Goal: Navigation & Orientation: Find specific page/section

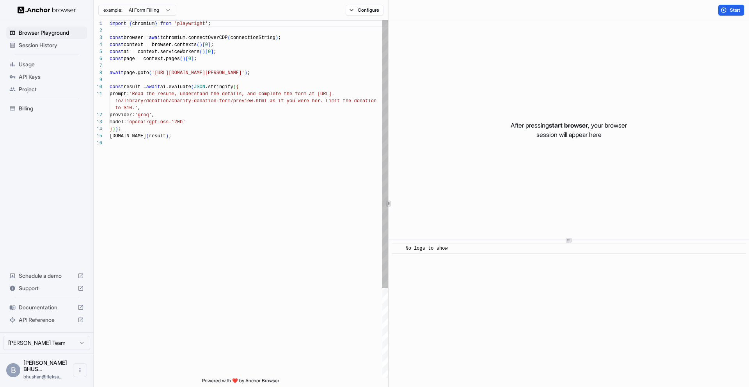
scroll to position [70, 0]
click at [43, 75] on span "API Keys" at bounding box center [51, 77] width 65 height 8
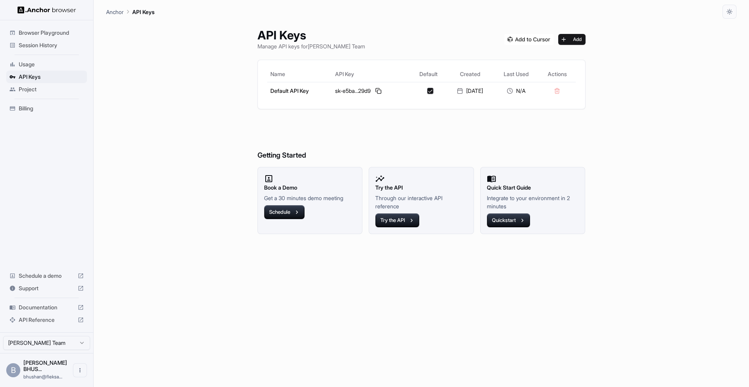
click at [401, 196] on p "Through our interactive API reference" at bounding box center [421, 202] width 92 height 16
click at [23, 89] on span "Project" at bounding box center [51, 89] width 65 height 8
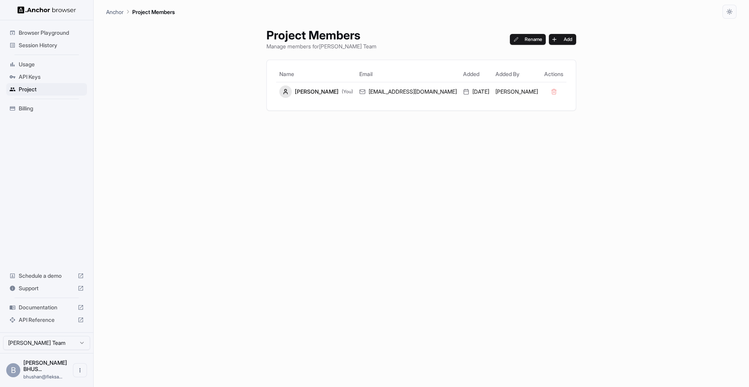
click at [42, 76] on span "API Keys" at bounding box center [51, 77] width 65 height 8
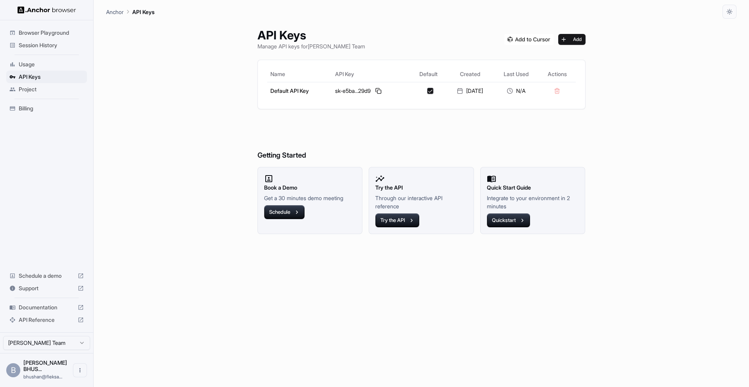
click at [46, 63] on span "Usage" at bounding box center [51, 64] width 65 height 8
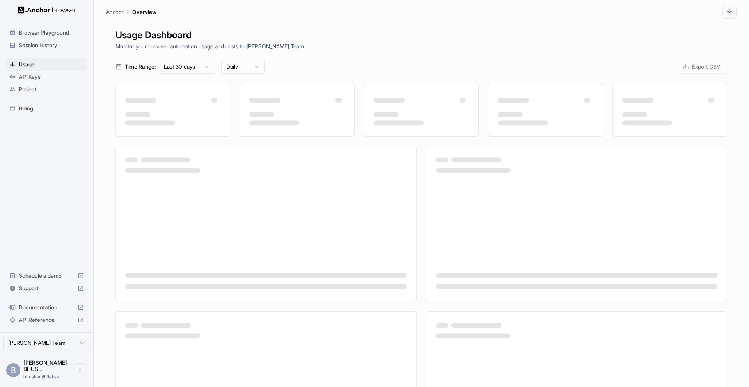
click at [43, 76] on span "API Keys" at bounding box center [51, 77] width 65 height 8
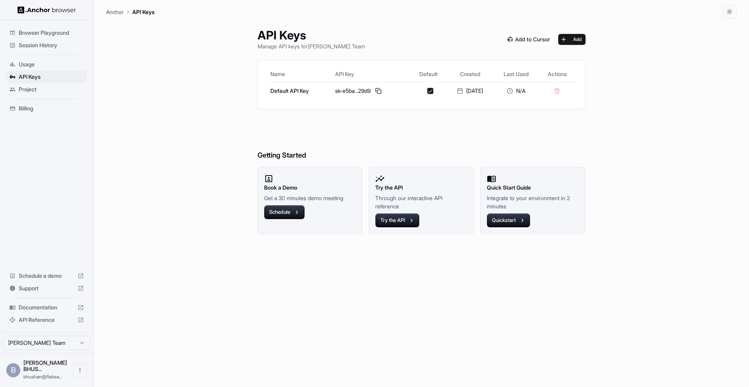
drag, startPoint x: 44, startPoint y: 115, endPoint x: 46, endPoint y: 108, distance: 7.2
click at [44, 115] on ul "Browser Playground Session History Usage API Keys Project Billing" at bounding box center [46, 70] width 87 height 94
click at [48, 106] on span "Billing" at bounding box center [51, 108] width 65 height 8
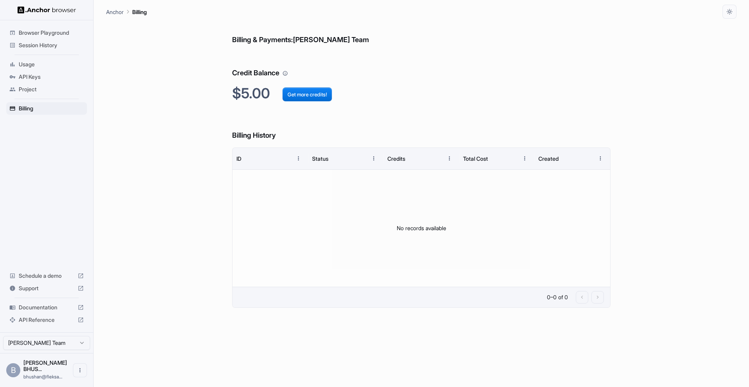
click at [34, 75] on span "API Keys" at bounding box center [51, 77] width 65 height 8
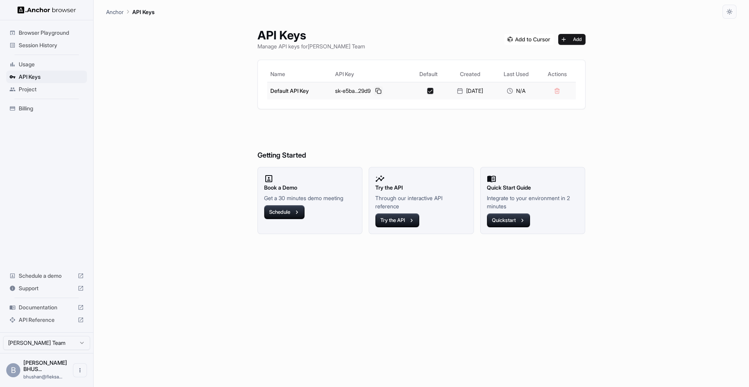
click at [375, 89] on button at bounding box center [378, 90] width 9 height 9
click at [388, 215] on button "Try the API" at bounding box center [397, 220] width 44 height 14
click at [696, 165] on div "API Keys Manage API keys for [PERSON_NAME] MISHRA Team Add Name API Key Default…" at bounding box center [421, 203] width 630 height 368
click at [64, 306] on span "Documentation" at bounding box center [47, 307] width 56 height 8
